Goal: Check status: Check status

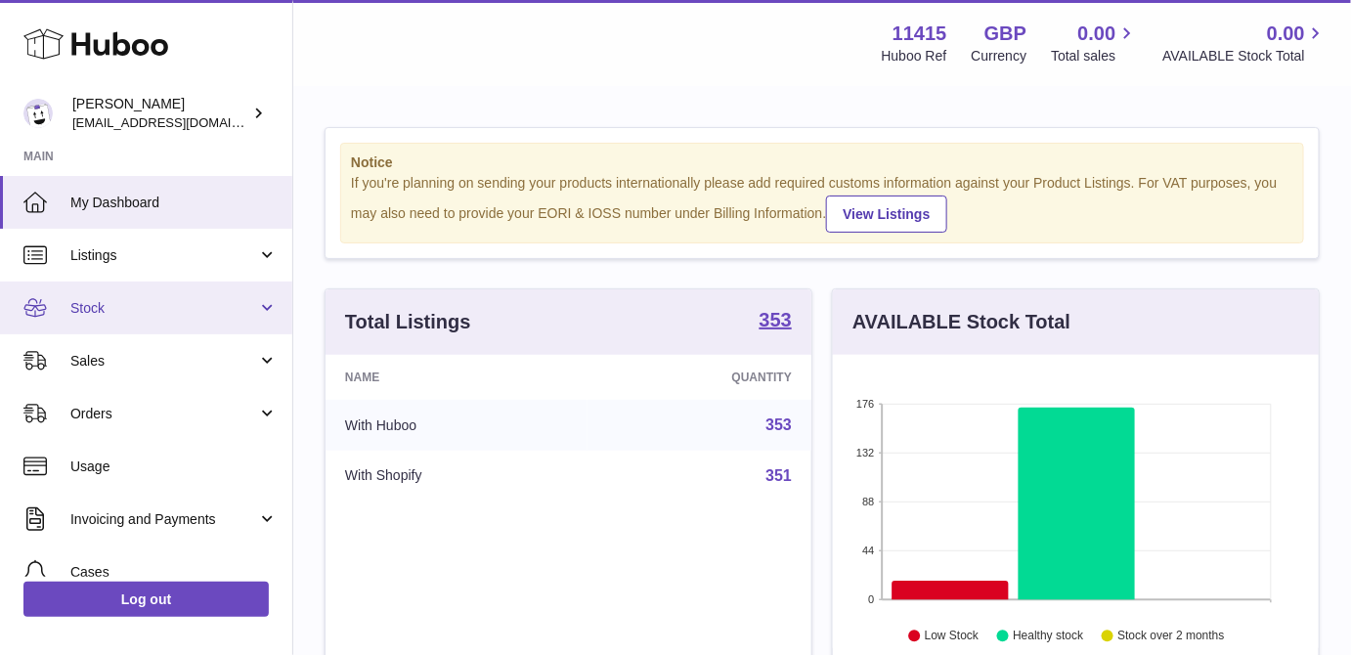
scroll to position [305, 486]
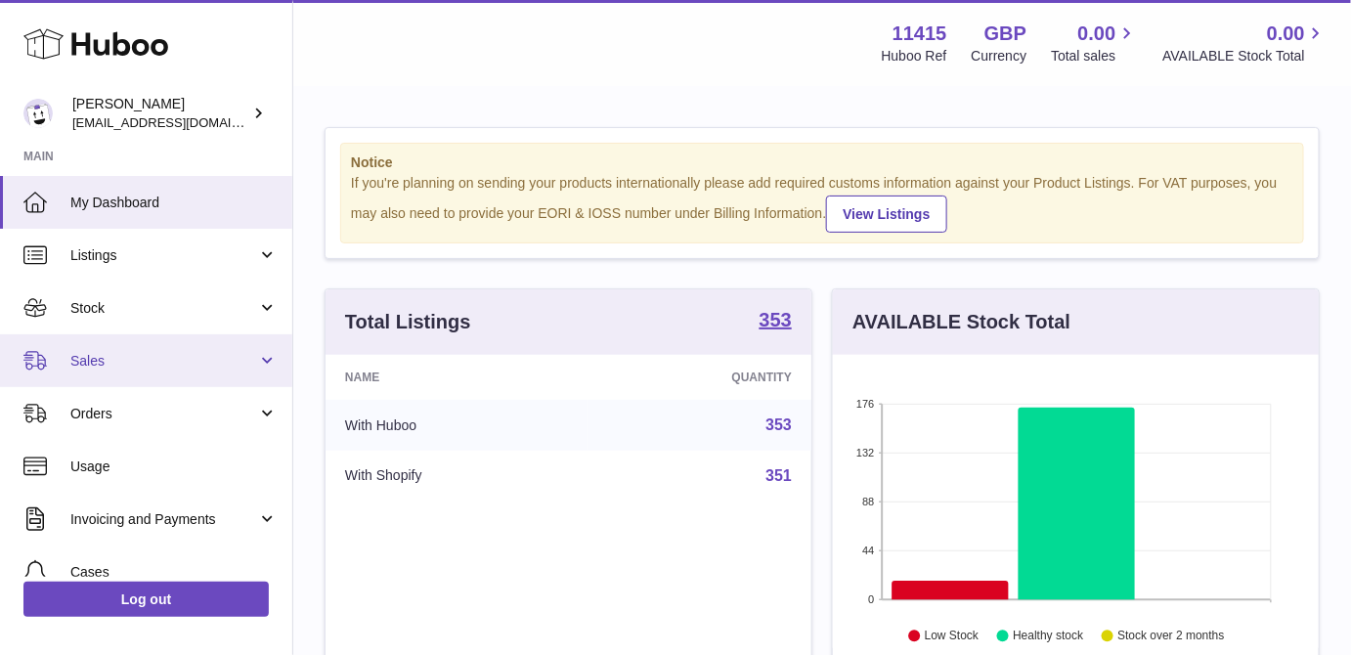
click at [133, 362] on span "Sales" at bounding box center [163, 361] width 187 height 19
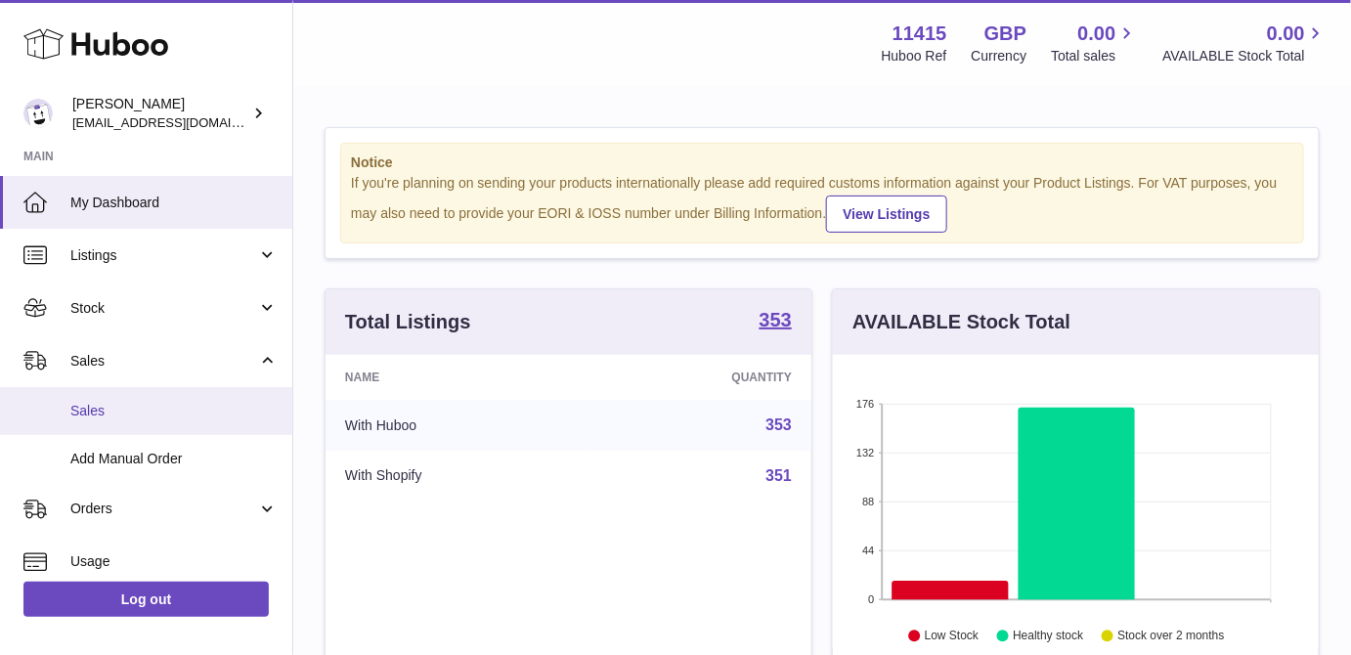
click at [133, 403] on span "Sales" at bounding box center [173, 411] width 207 height 19
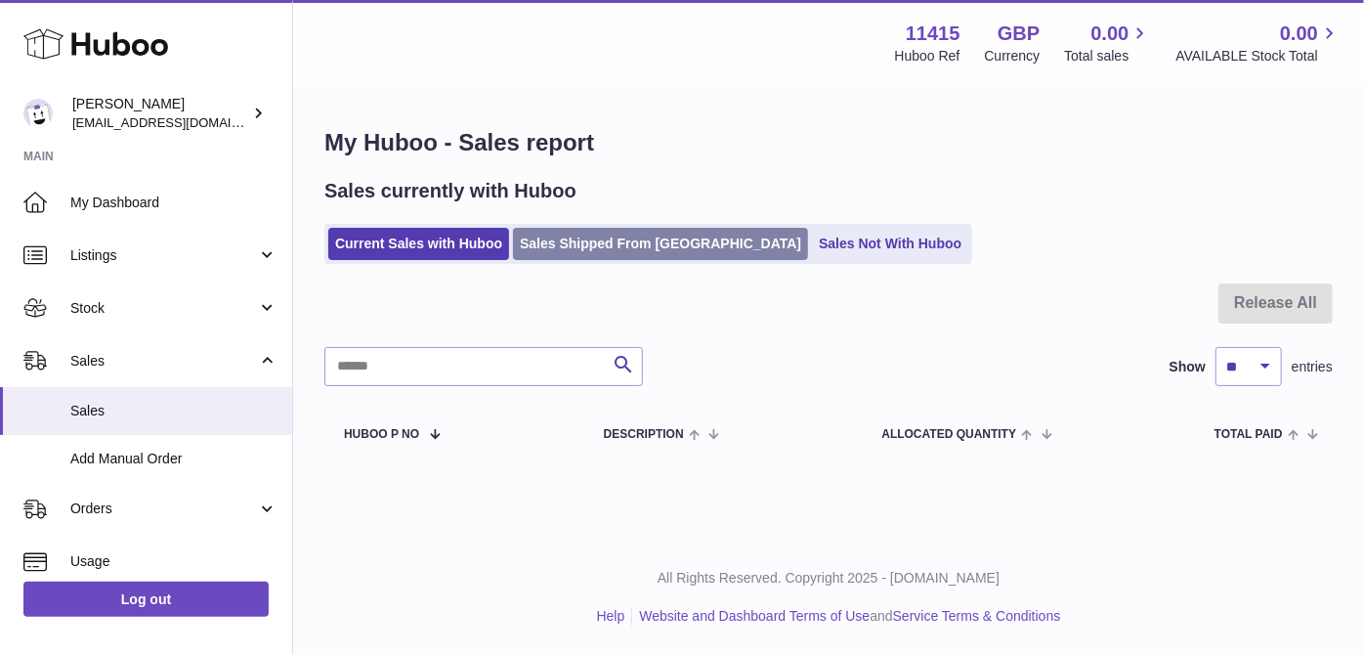
click at [577, 248] on link "Sales Shipped From [GEOGRAPHIC_DATA]" at bounding box center [660, 244] width 295 height 32
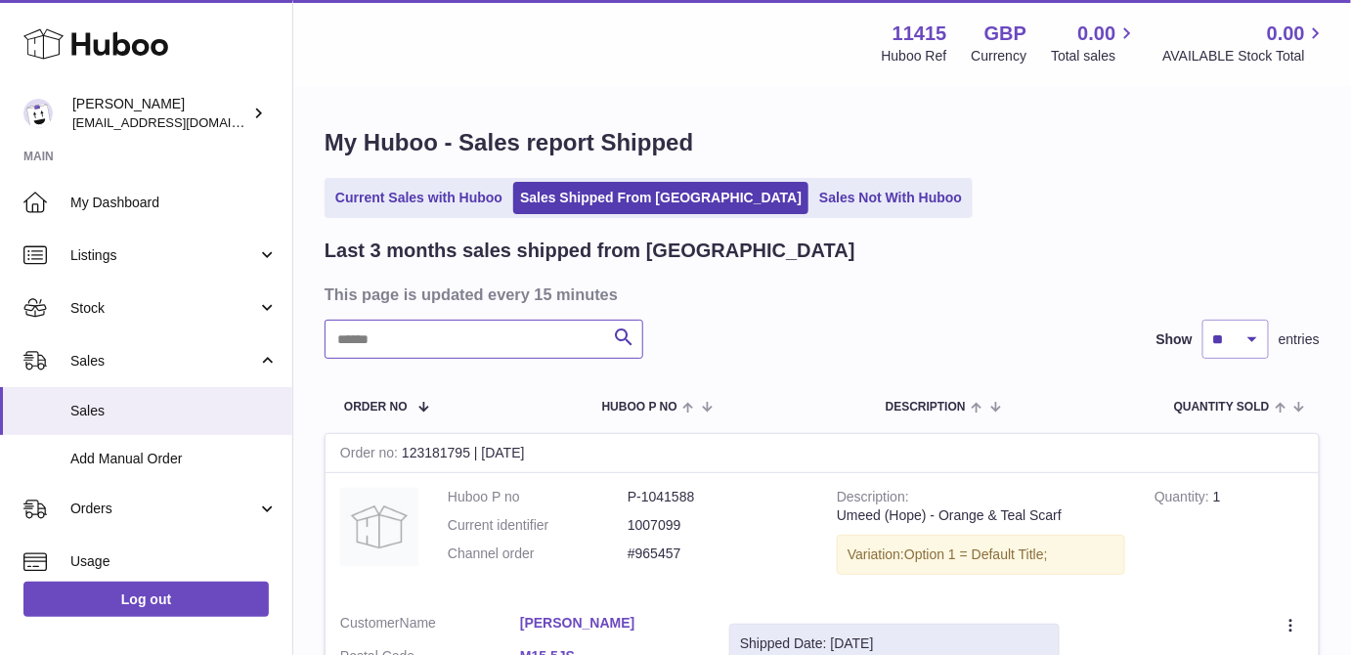
click at [438, 334] on input "text" at bounding box center [483, 339] width 319 height 39
paste input "******"
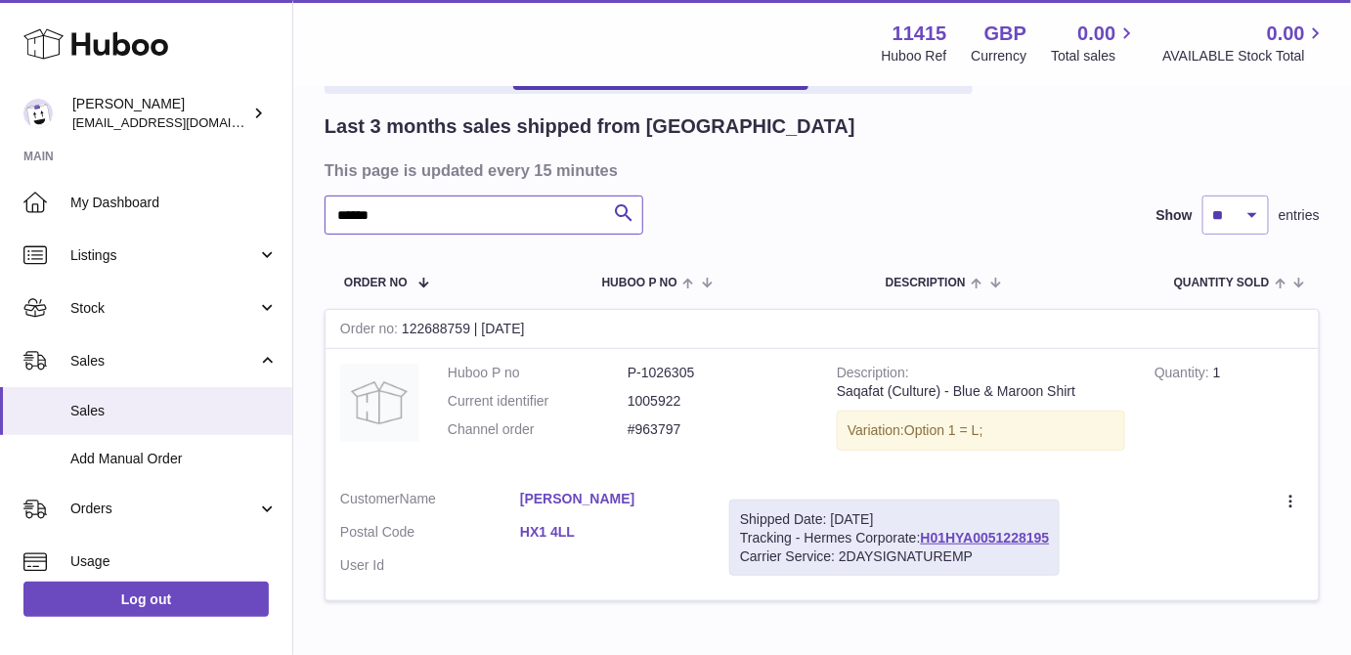
scroll to position [246, 0]
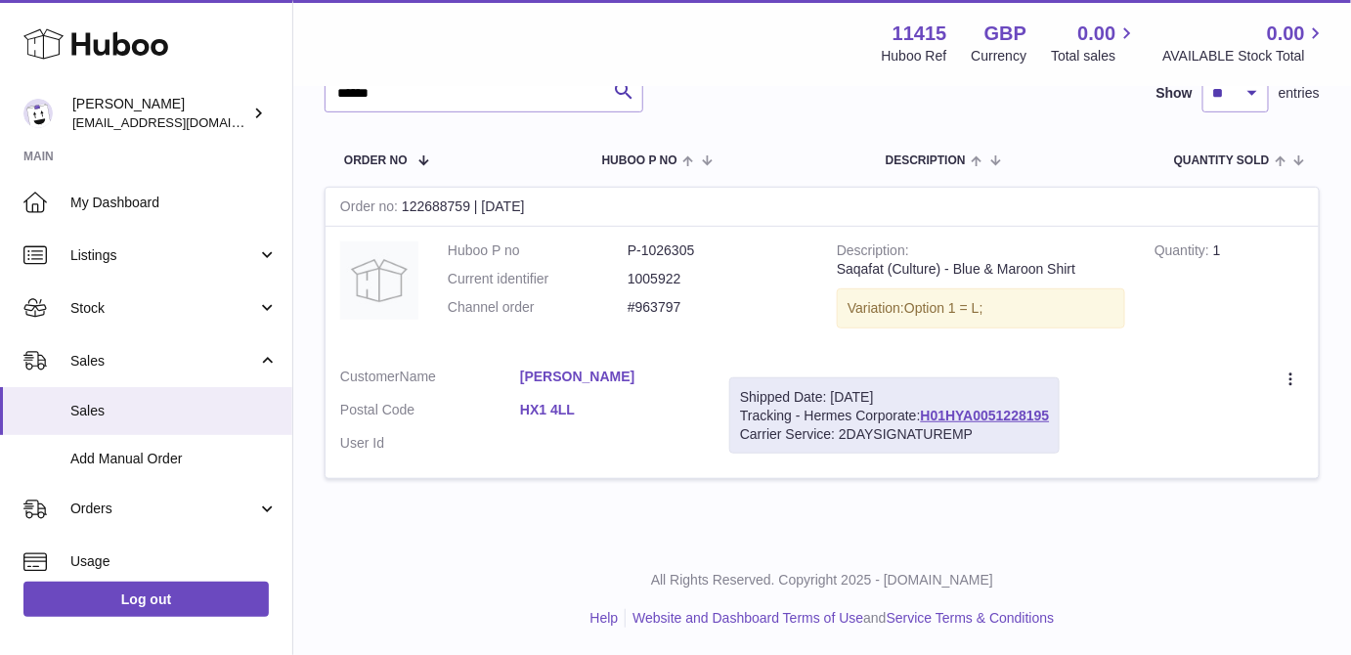
drag, startPoint x: 920, startPoint y: 407, endPoint x: 1032, endPoint y: 389, distance: 113.8
click at [1074, 404] on td "Shipped Date: 12th Aug 2025 Tracking - Hermes Corporate: H01HYA0051228195 Carri…" at bounding box center [894, 416] width 360 height 126
copy div "Tracking - Hermes Corporate:"
click at [935, 363] on td "Shipped Date: 12th Aug 2025 Tracking - Hermes Corporate: H01HYA0051228195 Carri…" at bounding box center [894, 416] width 360 height 126
drag, startPoint x: 925, startPoint y: 402, endPoint x: 1053, endPoint y: 419, distance: 129.2
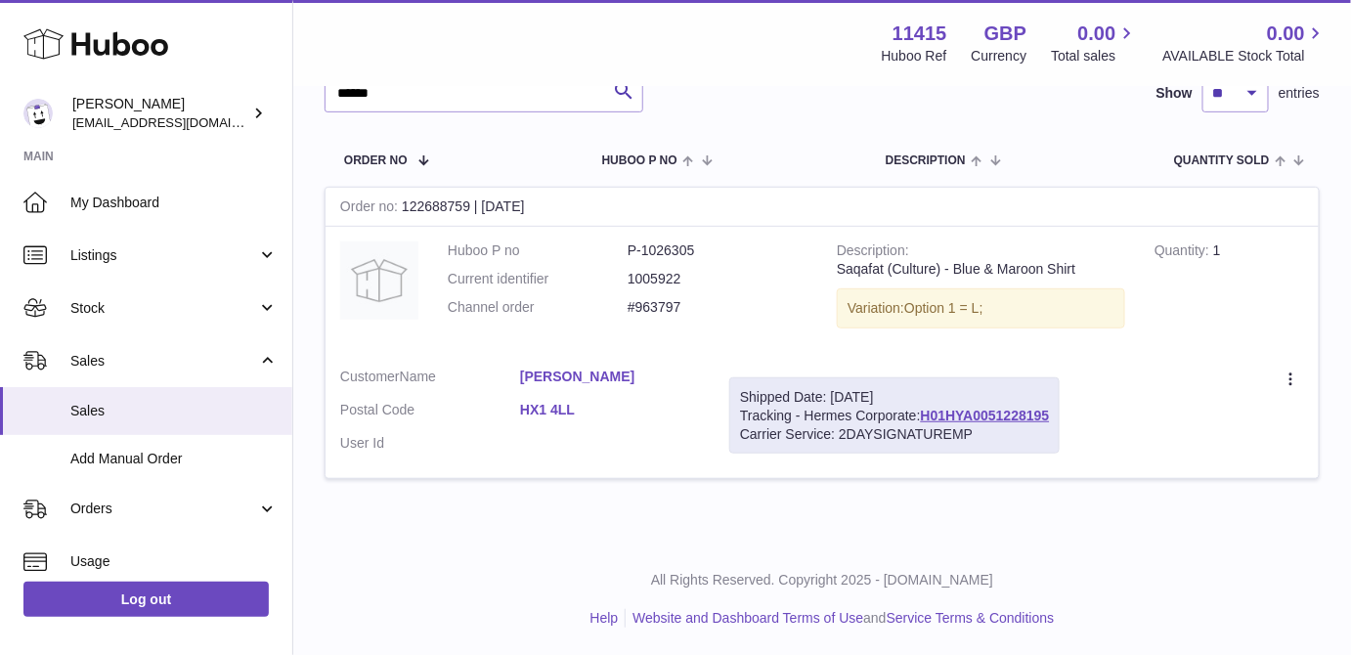
click at [1053, 421] on div "Shipped Date: 12th Aug 2025 Tracking - Hermes Corporate: H01HYA0051228195 Carri…" at bounding box center [894, 415] width 330 height 77
click at [1059, 399] on div "Shipped Date: 12th Aug 2025 Tracking - Hermes Corporate: H01HYA0051228195 Carri…" at bounding box center [894, 415] width 330 height 77
drag, startPoint x: 1059, startPoint y: 412, endPoint x: 927, endPoint y: 409, distance: 133.0
click at [925, 412] on div "Shipped Date: 12th Aug 2025 Tracking - Hermes Corporate: H01HYA0051228195 Carri…" at bounding box center [894, 415] width 330 height 77
copy link "H01HYA0051228195"
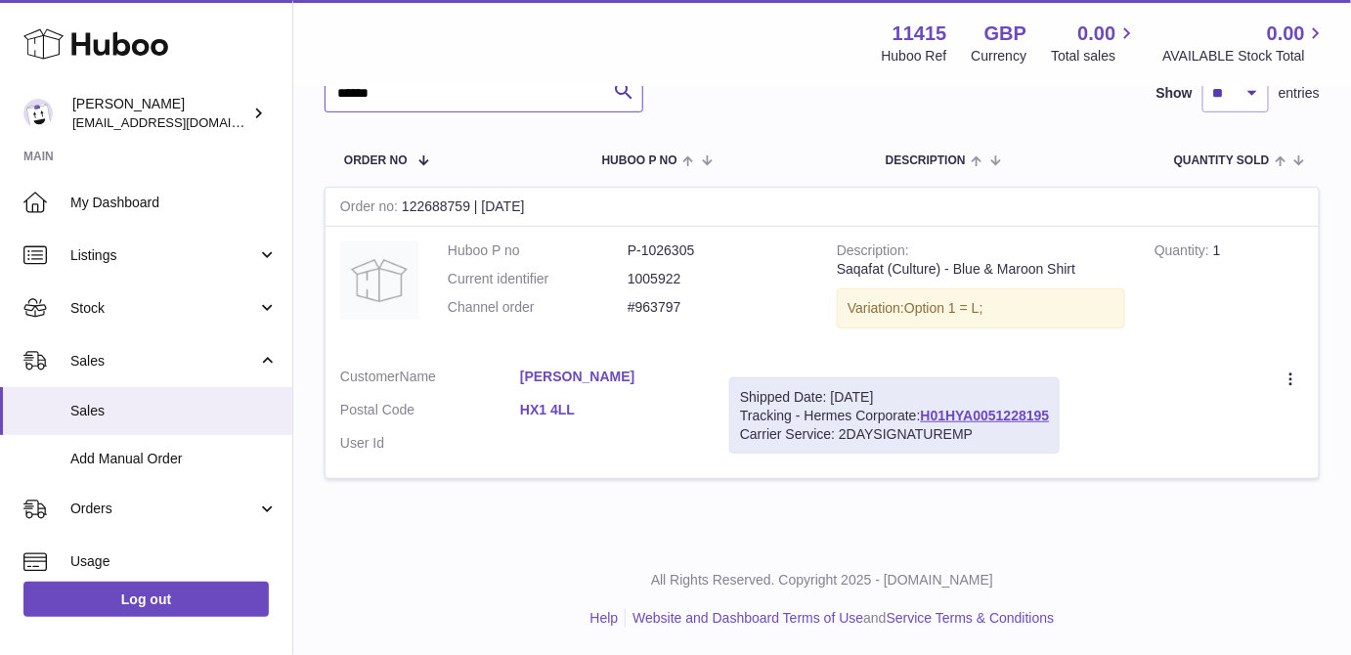
click at [451, 91] on input "******" at bounding box center [483, 92] width 319 height 39
paste input "text"
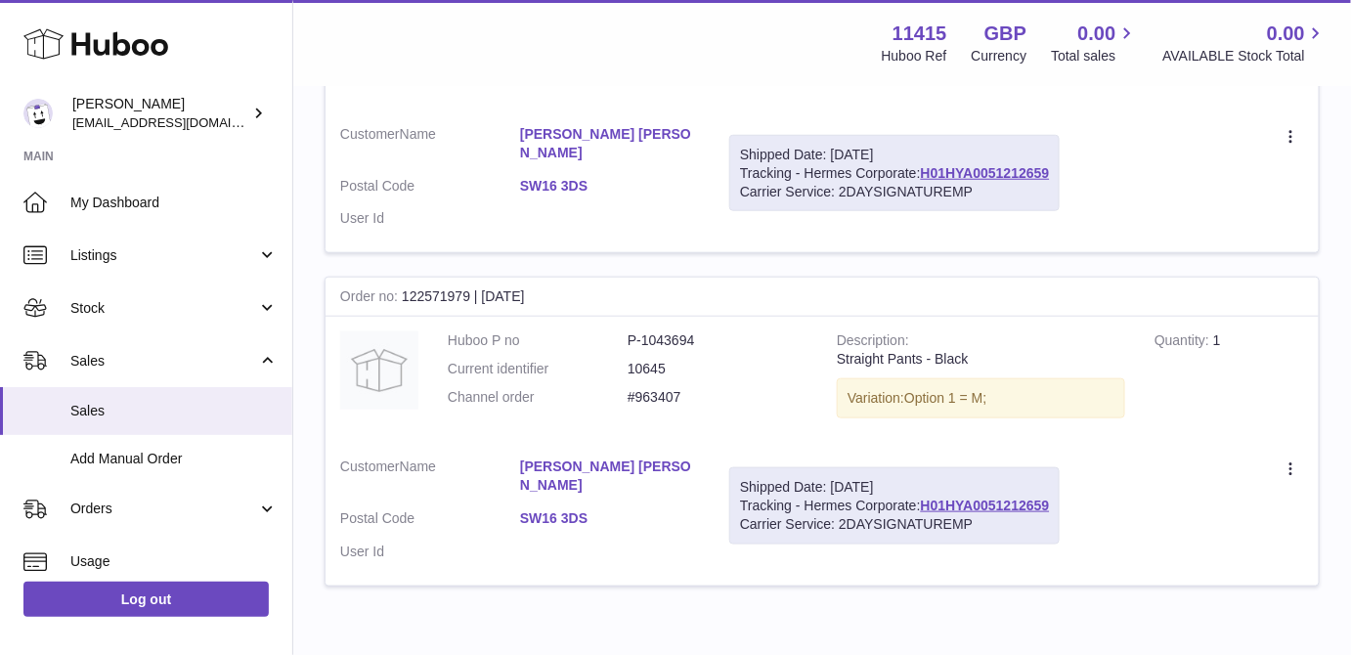
scroll to position [513, 0]
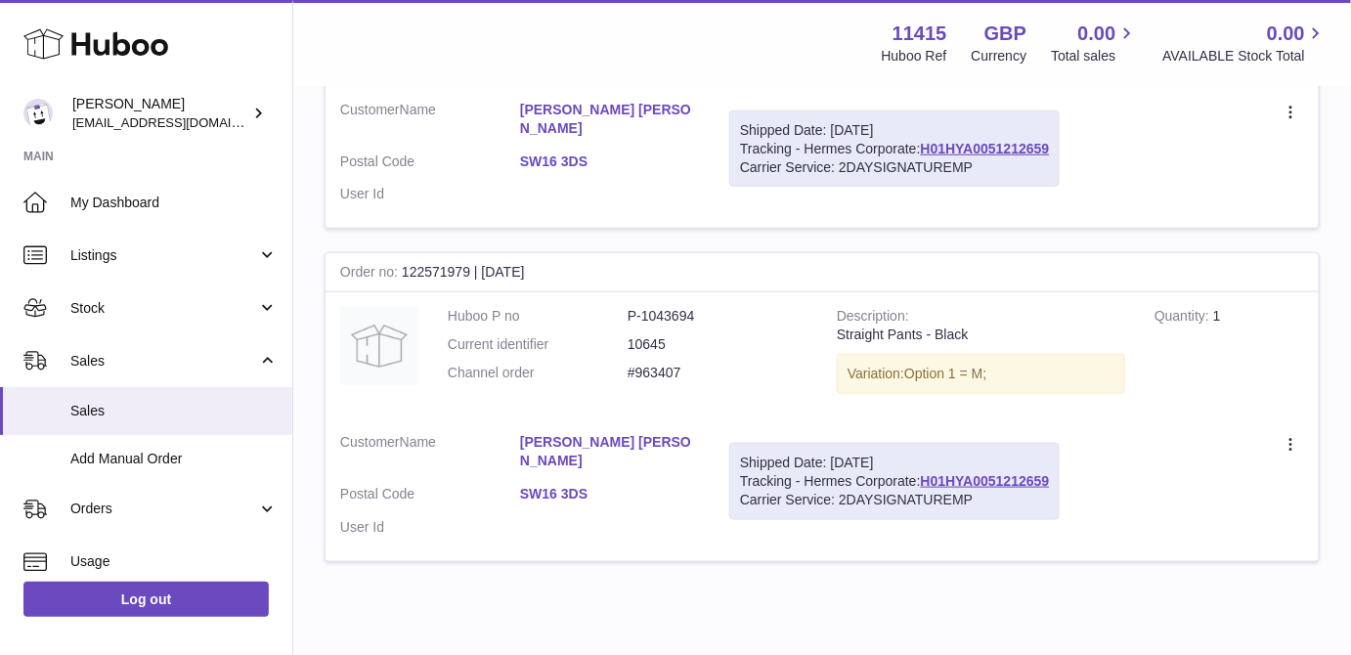
type input "******"
drag, startPoint x: 1058, startPoint y: 455, endPoint x: 921, endPoint y: 461, distance: 137.9
click at [921, 461] on div "Shipped Date: 11th Aug 2025 Tracking - Hermes Corporate: H01HYA0051212659 Carri…" at bounding box center [894, 481] width 330 height 77
copy div "H01HYA0051212659"
